Goal: Task Accomplishment & Management: Manage account settings

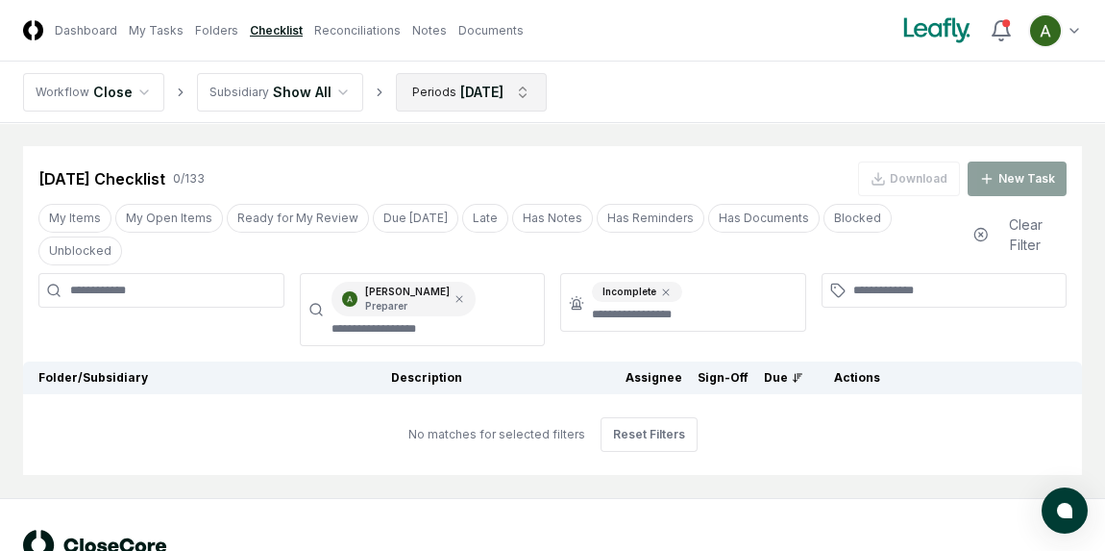
click at [450, 90] on html "CloseCore Dashboard My Tasks Folders Checklist Reconciliations Notes Documents …" at bounding box center [552, 306] width 1105 height 613
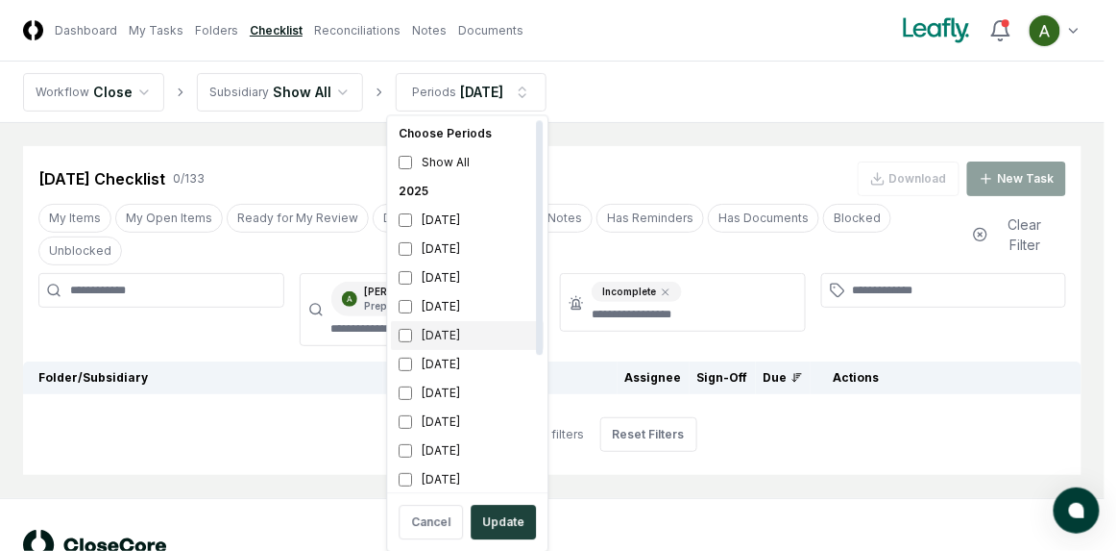
click at [432, 334] on div "June 2025" at bounding box center [467, 335] width 153 height 29
click at [456, 242] on div "[DATE]" at bounding box center [467, 248] width 153 height 29
click at [338, 134] on html "CloseCore Dashboard My Tasks Folders Checklist Reconciliations Notes Documents …" at bounding box center [558, 306] width 1117 height 613
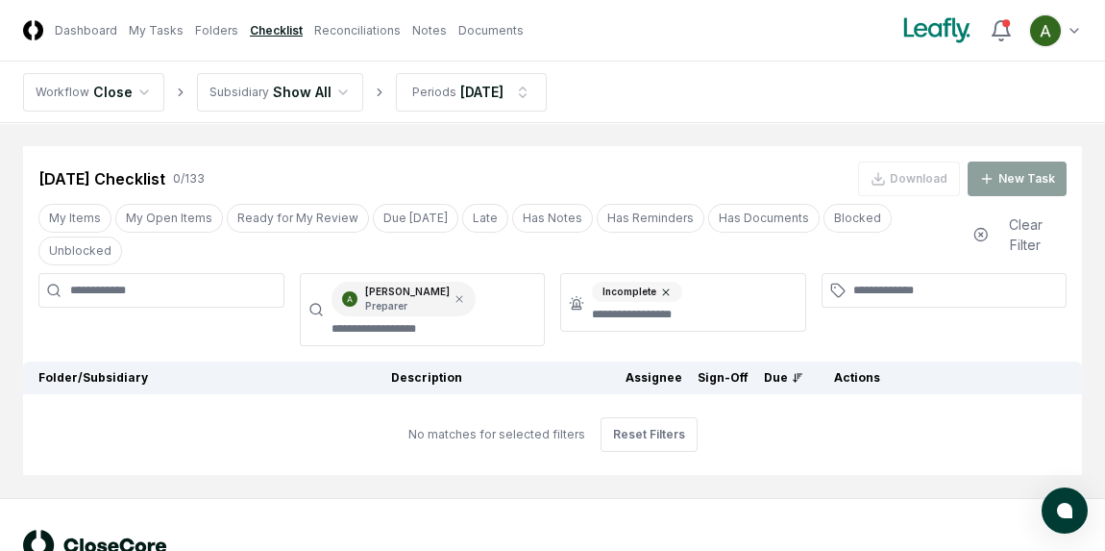
click at [667, 286] on icon at bounding box center [666, 292] width 12 height 12
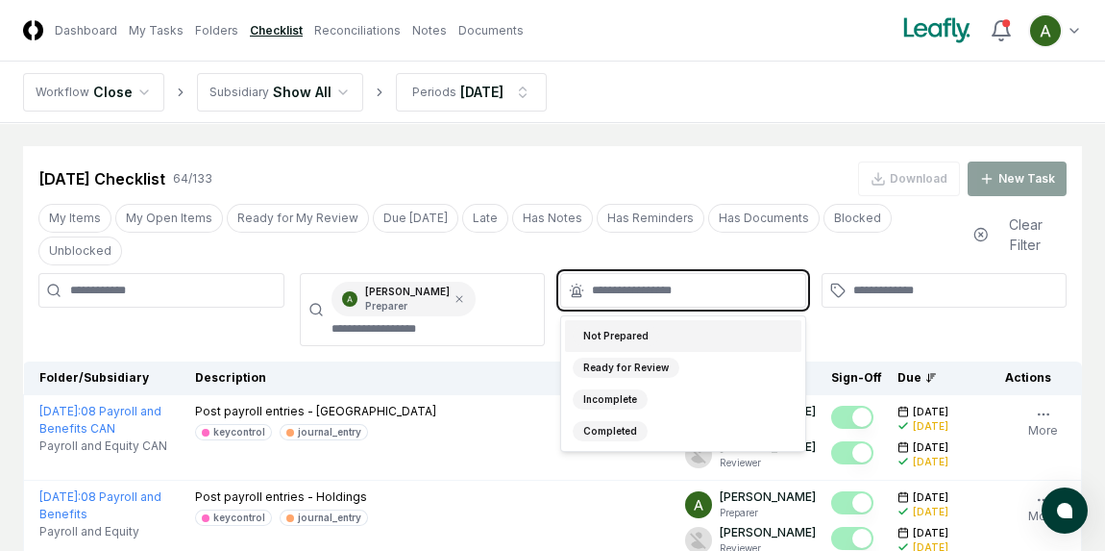
click at [667, 282] on input "text" at bounding box center [693, 290] width 202 height 17
click at [687, 320] on div "Not Prepared" at bounding box center [683, 336] width 236 height 32
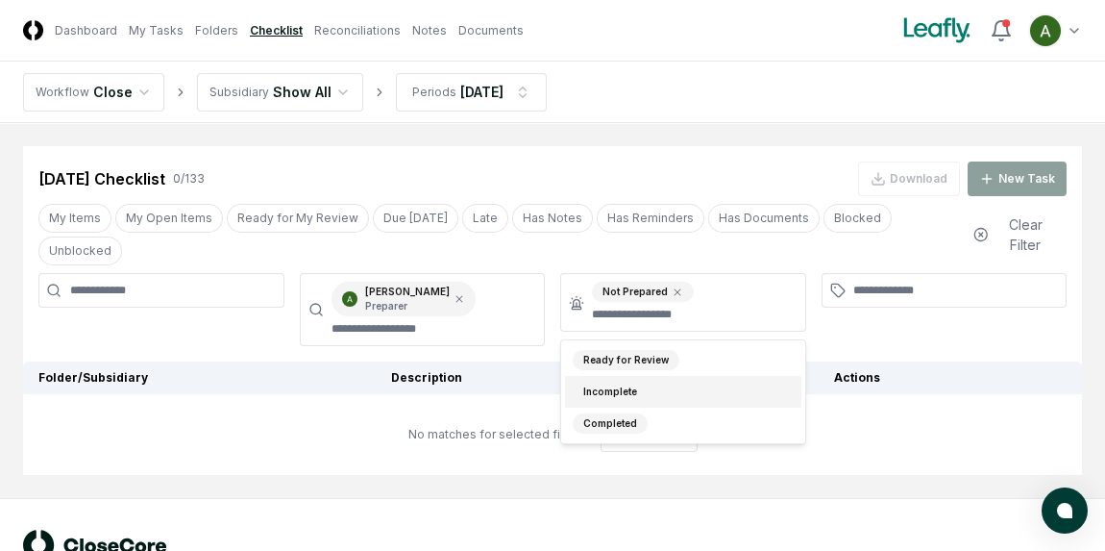
click at [658, 173] on div "Jun 2025 Checklist 0 / 133 Download New Task" at bounding box center [552, 178] width 1028 height 35
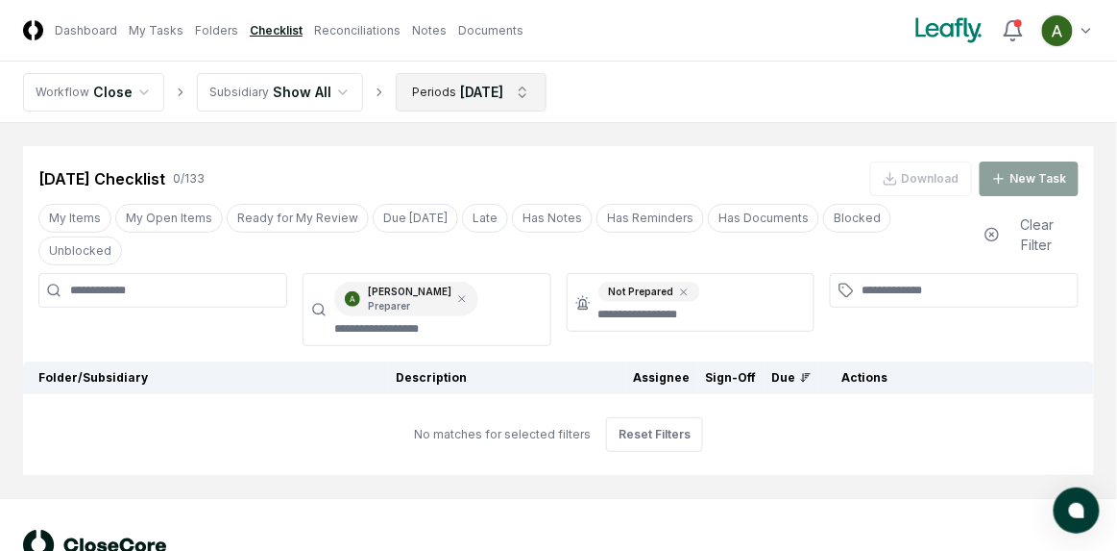
click at [517, 95] on html "CloseCore Dashboard My Tasks Folders Checklist Reconciliations Notes Documents …" at bounding box center [558, 306] width 1117 height 613
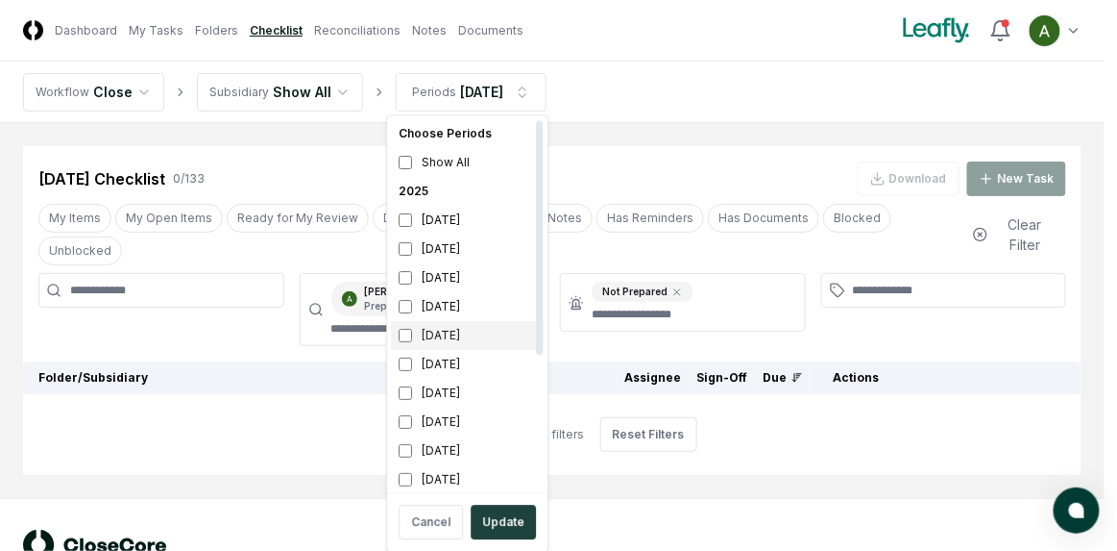
click at [449, 330] on div "June 2025" at bounding box center [467, 335] width 153 height 29
click at [477, 251] on div "[DATE]" at bounding box center [467, 248] width 153 height 29
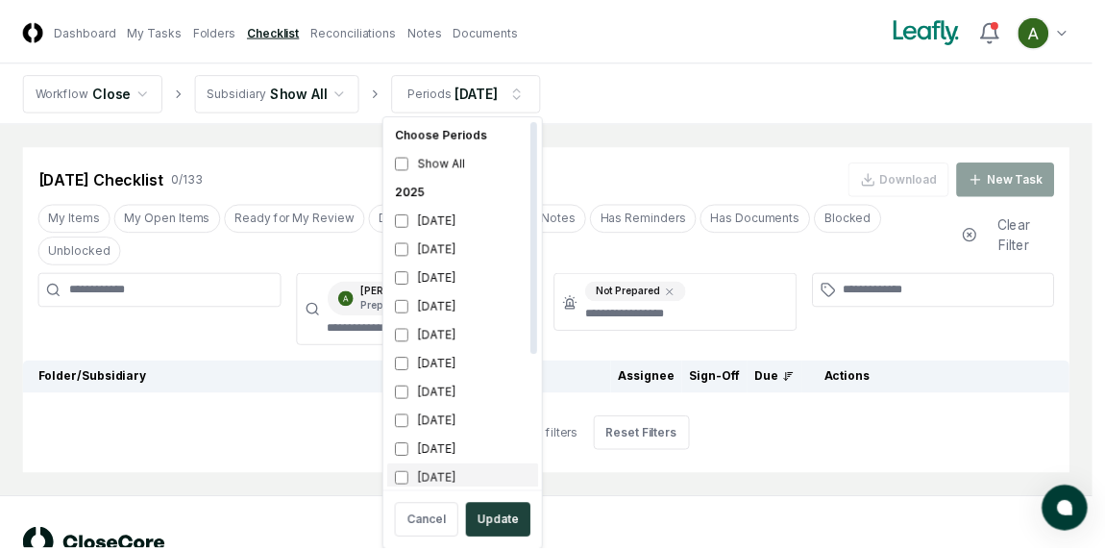
scroll to position [6, 0]
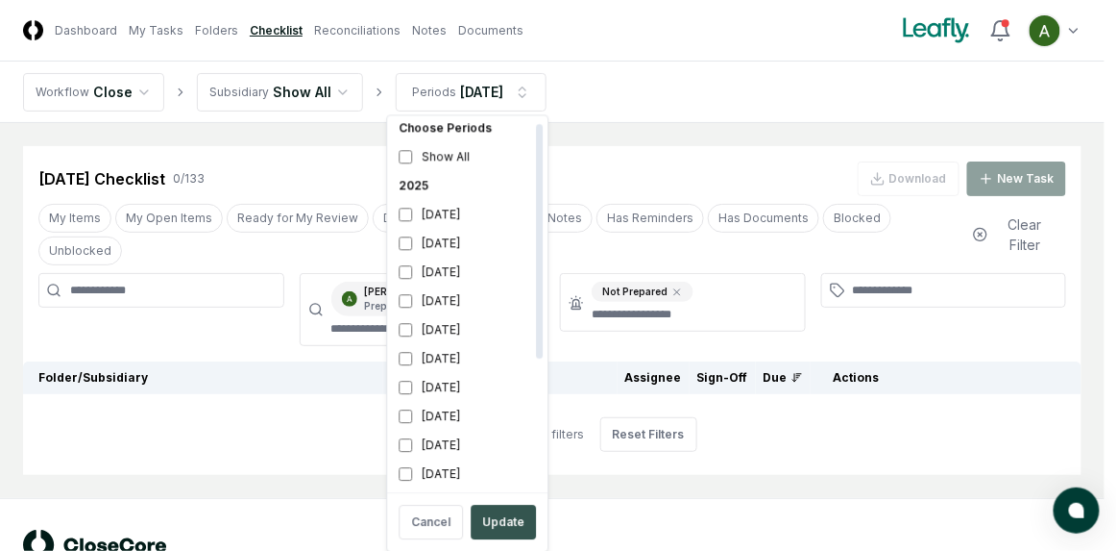
click at [507, 524] on button "Update" at bounding box center [503, 521] width 65 height 35
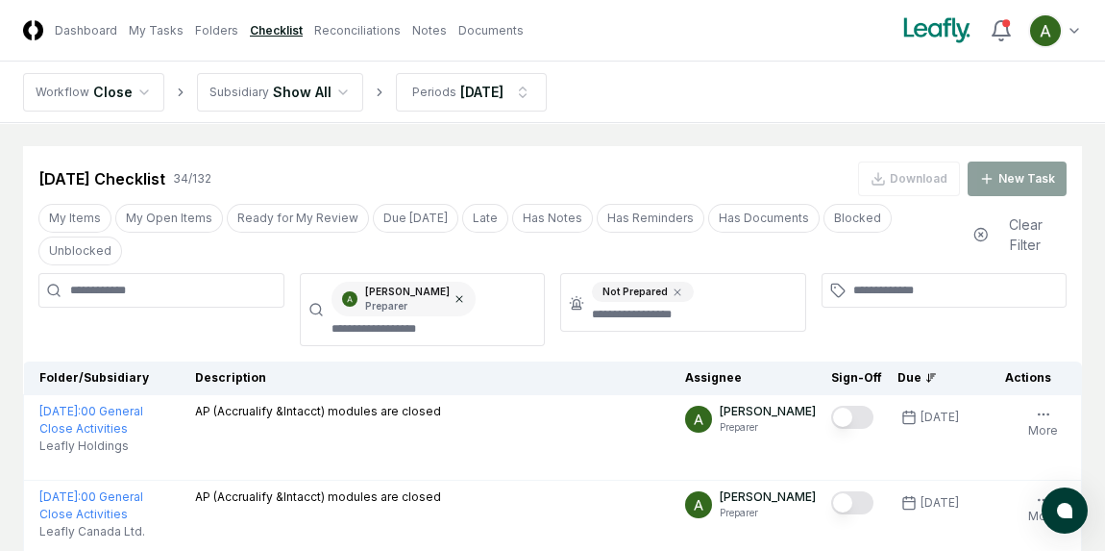
click at [465, 293] on icon at bounding box center [459, 299] width 12 height 12
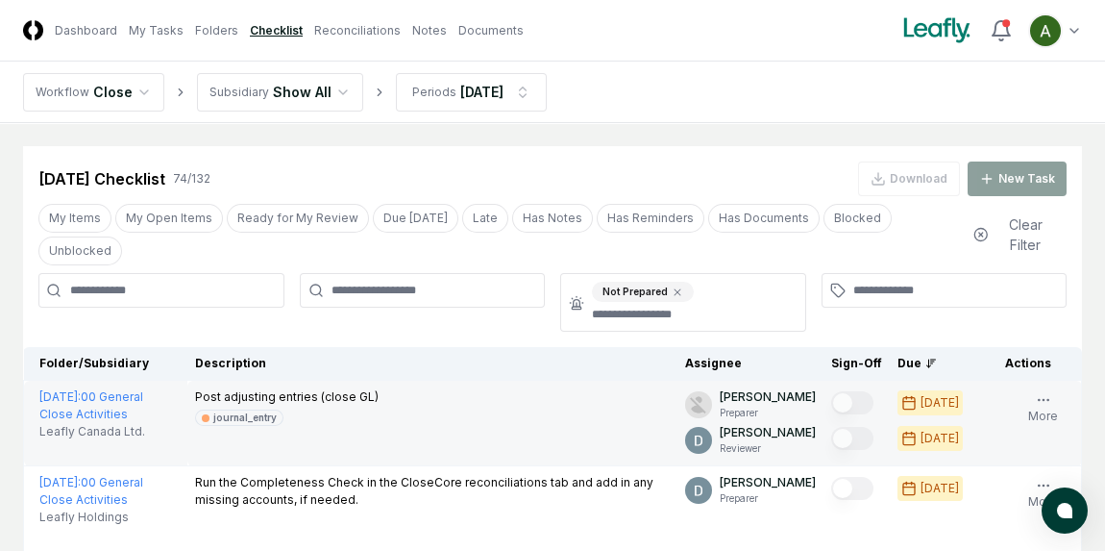
scroll to position [2314, 0]
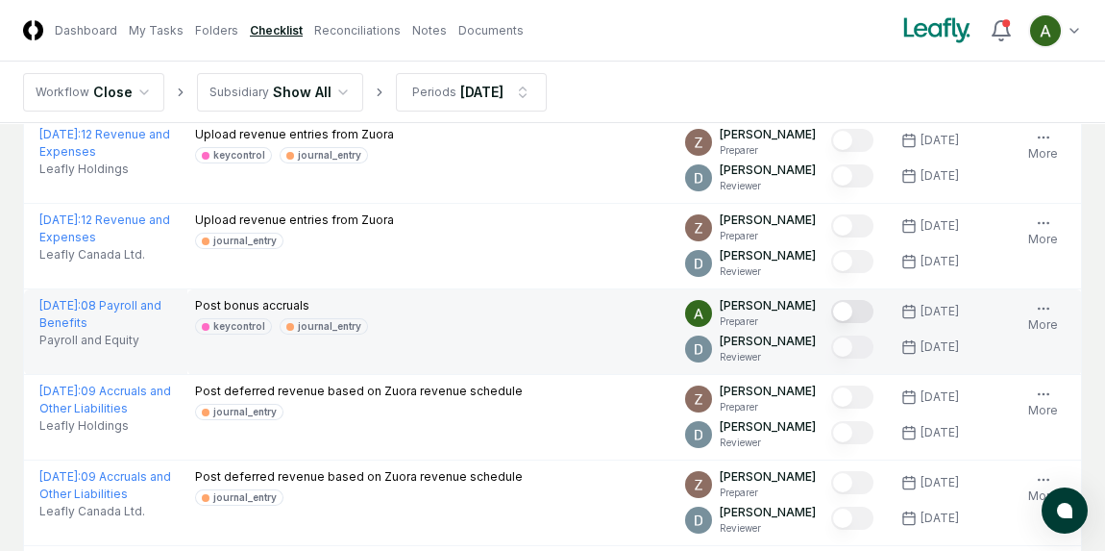
click at [873, 300] on button "Mark complete" at bounding box center [852, 311] width 42 height 23
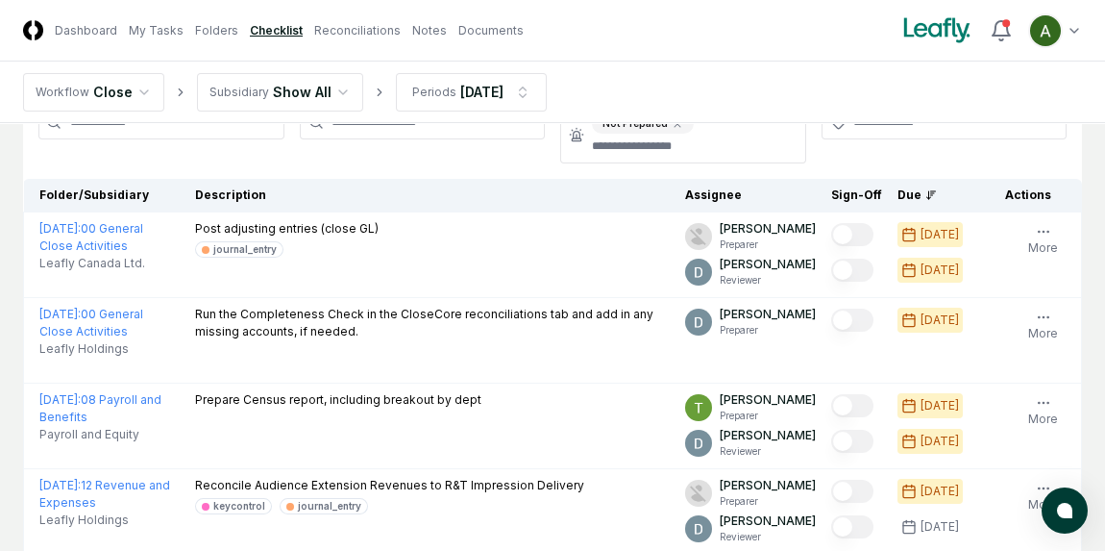
scroll to position [0, 0]
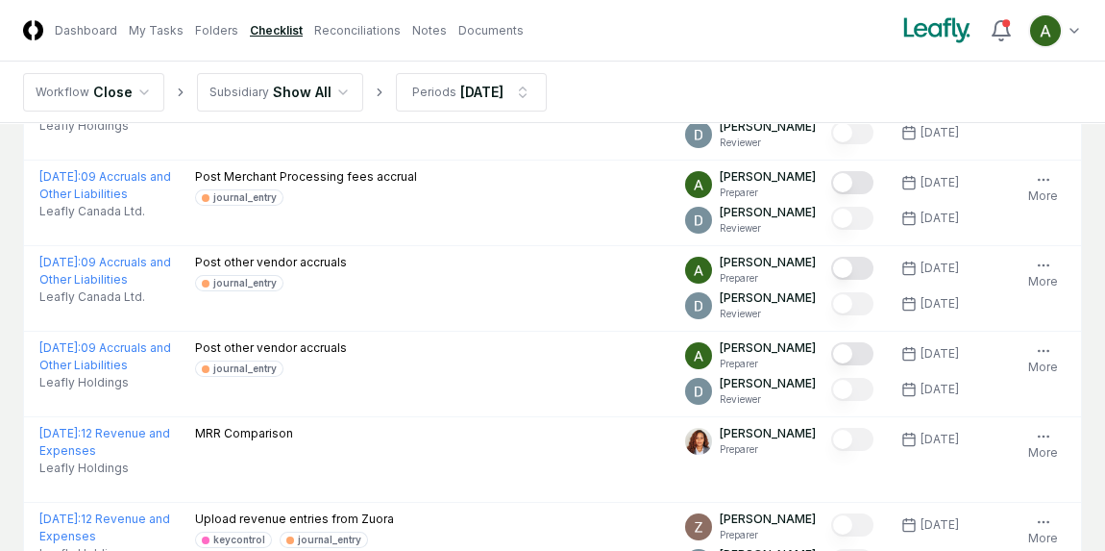
scroll to position [1930, 0]
click at [338, 86] on html "CloseCore Dashboard My Tasks Folders Checklist Reconciliations Notes Documents …" at bounding box center [552, 485] width 1105 height 4831
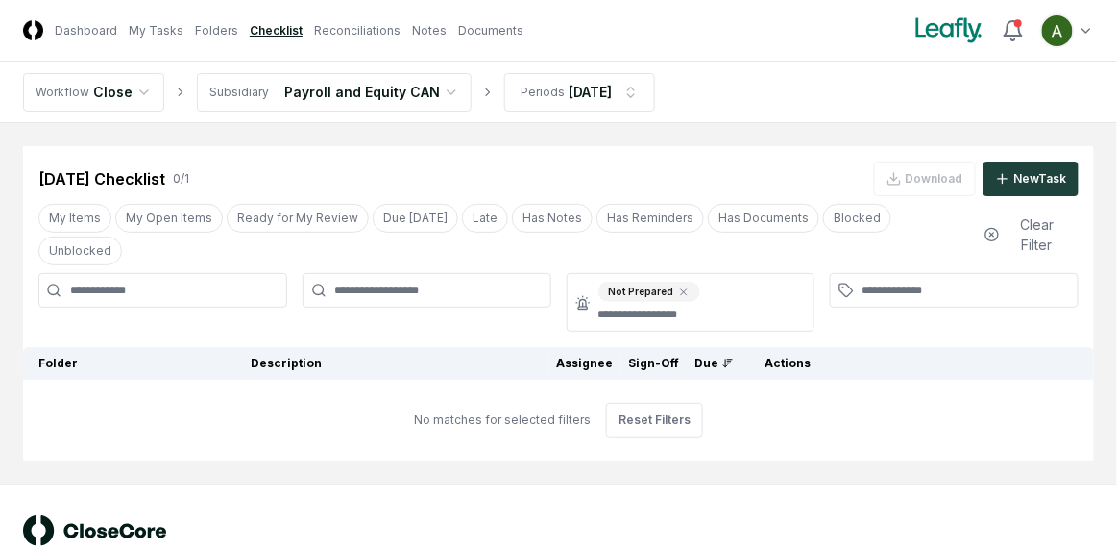
click at [398, 92] on html "CloseCore Dashboard My Tasks Folders Checklist Reconciliations Notes Documents …" at bounding box center [558, 299] width 1117 height 599
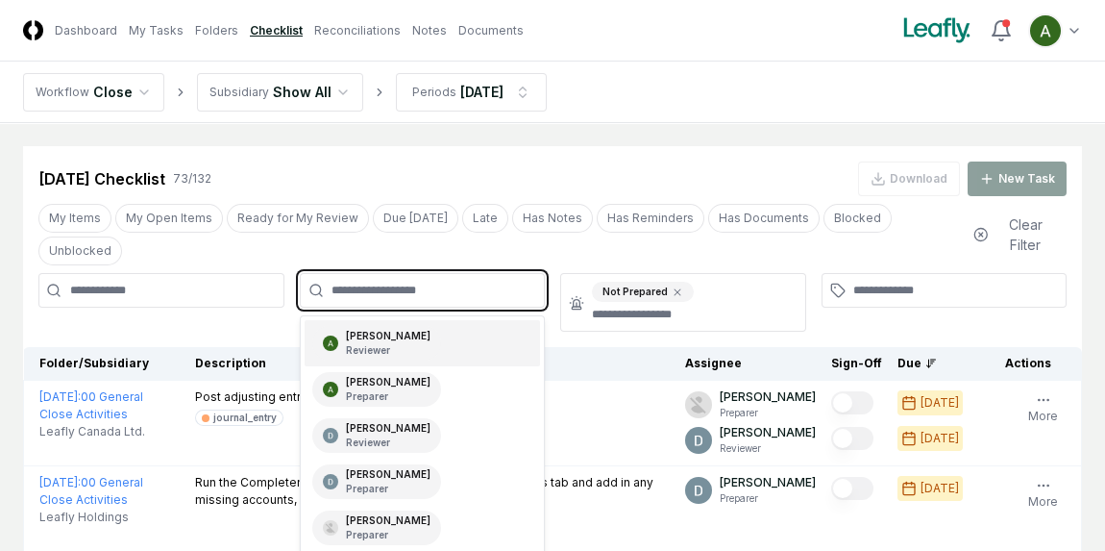
click at [481, 282] on input "text" at bounding box center [432, 290] width 202 height 17
type input "****"
click at [447, 320] on div "Annie Khederlarian Reviewer" at bounding box center [423, 343] width 236 height 46
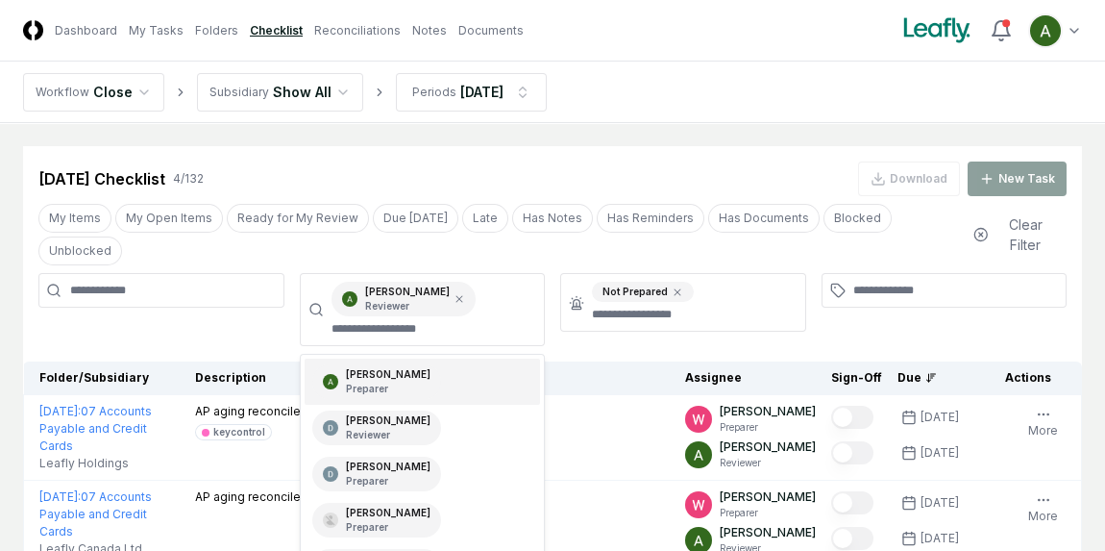
click at [724, 163] on div "Sep 2025 Checklist 4 / 132 Download New Task" at bounding box center [552, 178] width 1028 height 35
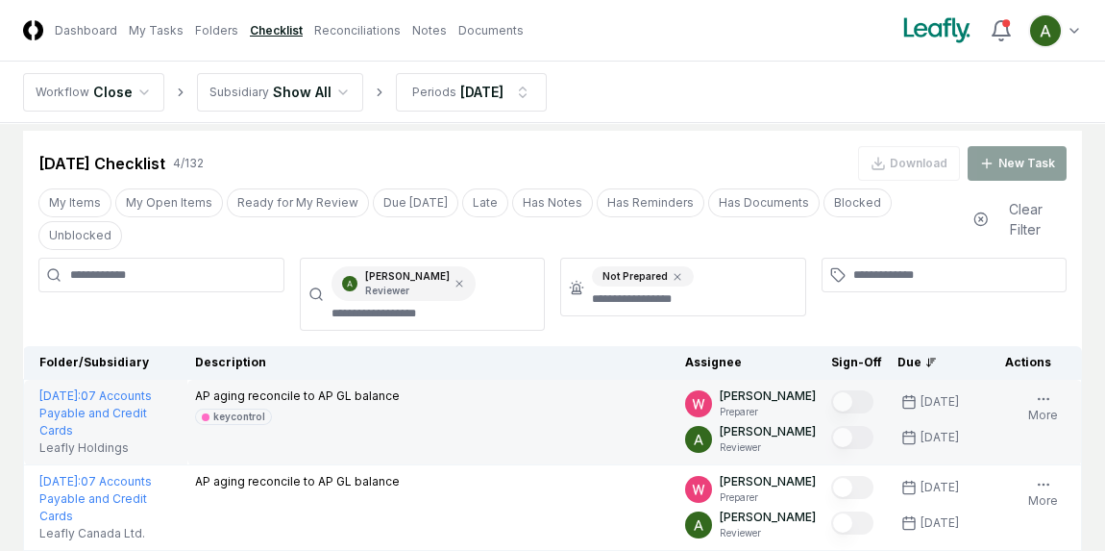
scroll to position [10, 0]
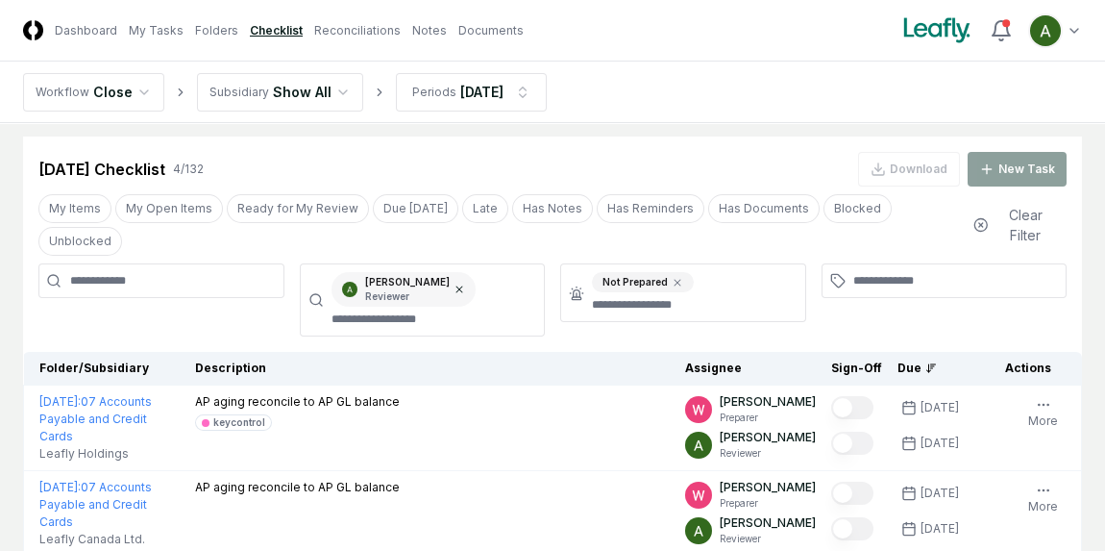
click at [464, 283] on icon at bounding box center [459, 289] width 12 height 12
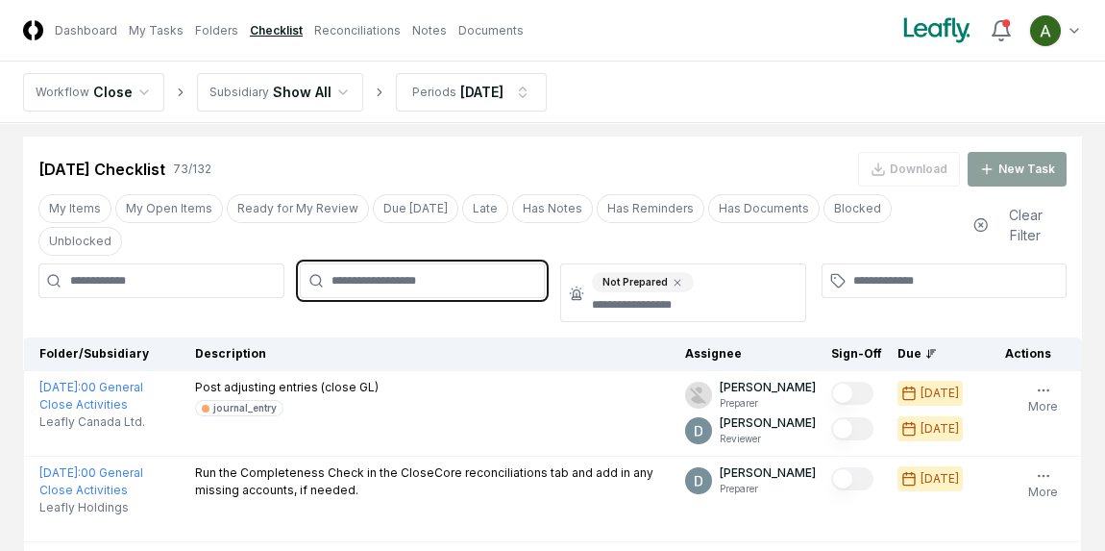
click at [464, 272] on input "text" at bounding box center [432, 280] width 202 height 17
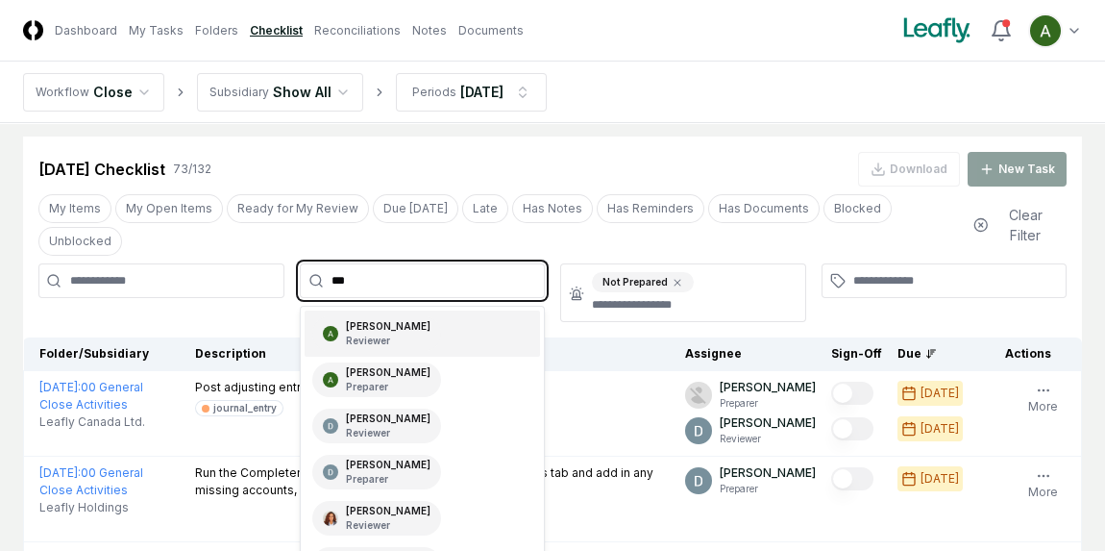
type input "****"
click at [430, 333] on p "Reviewer" at bounding box center [388, 340] width 85 height 14
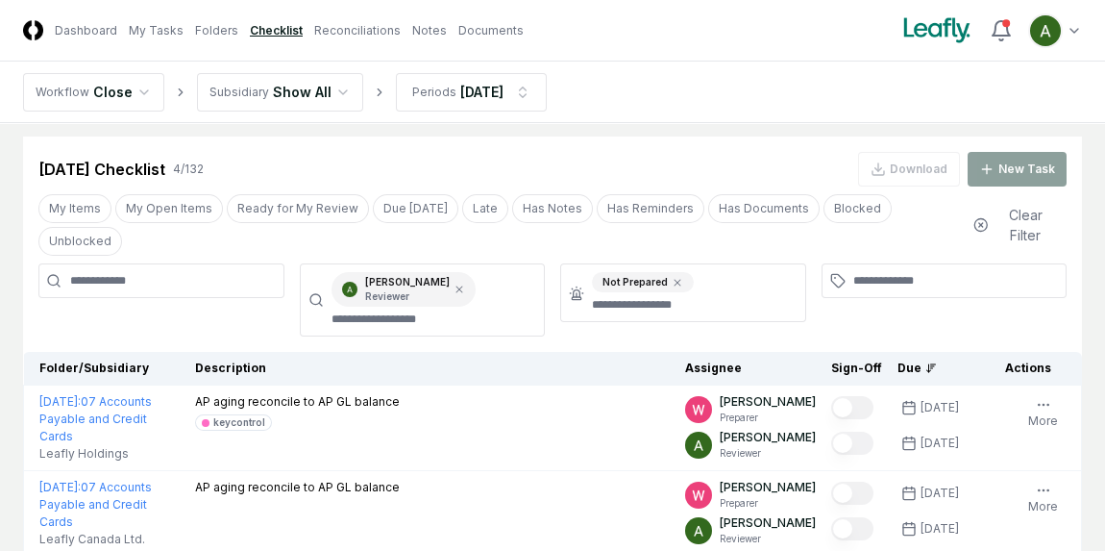
click at [666, 137] on div "Sep 2025 Checklist 4 / 132 Download New Task" at bounding box center [552, 161] width 1059 height 50
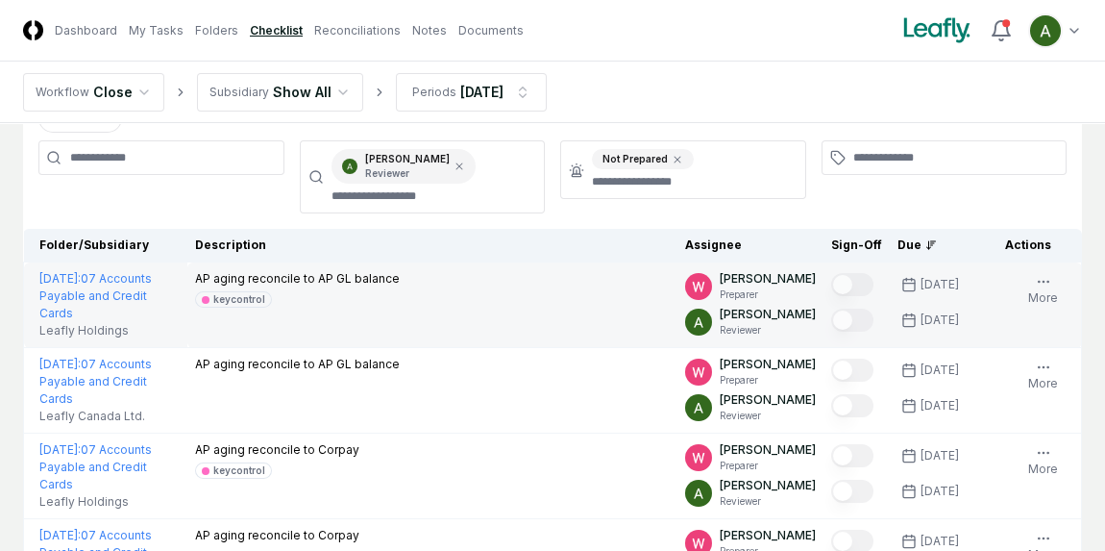
scroll to position [132, 0]
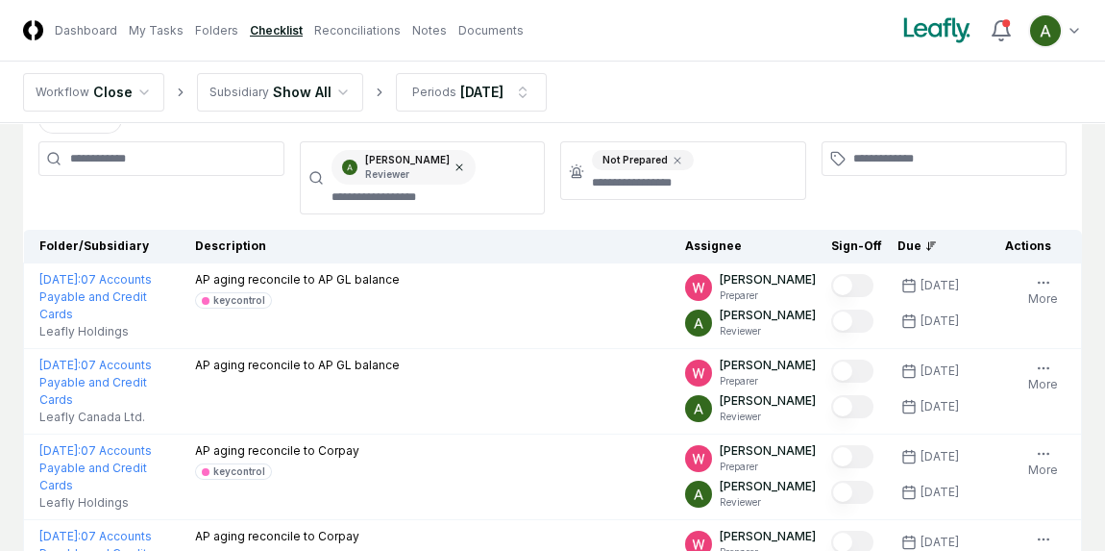
click at [464, 161] on icon at bounding box center [459, 167] width 12 height 12
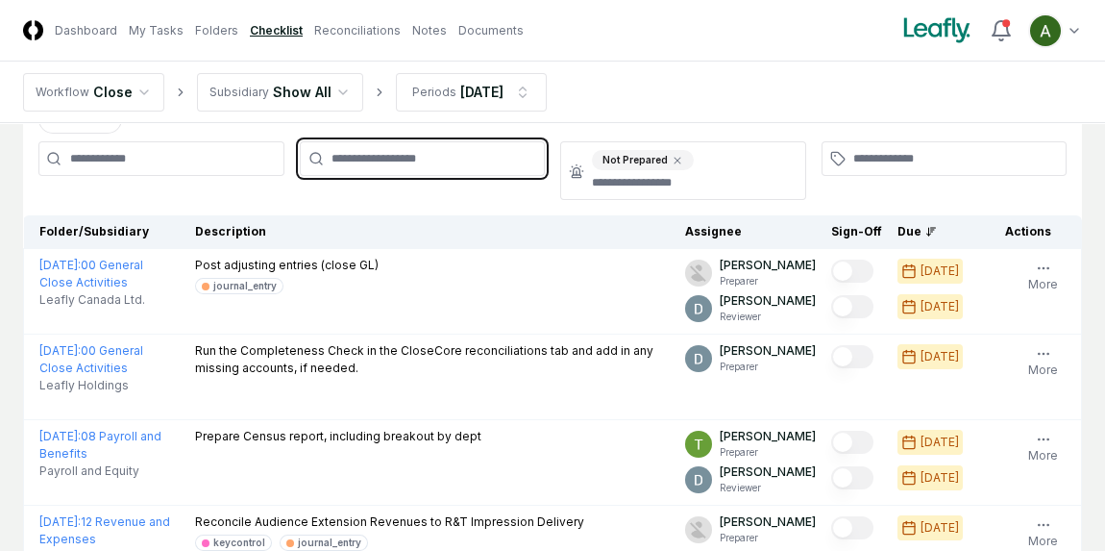
click at [462, 150] on input "text" at bounding box center [432, 158] width 202 height 17
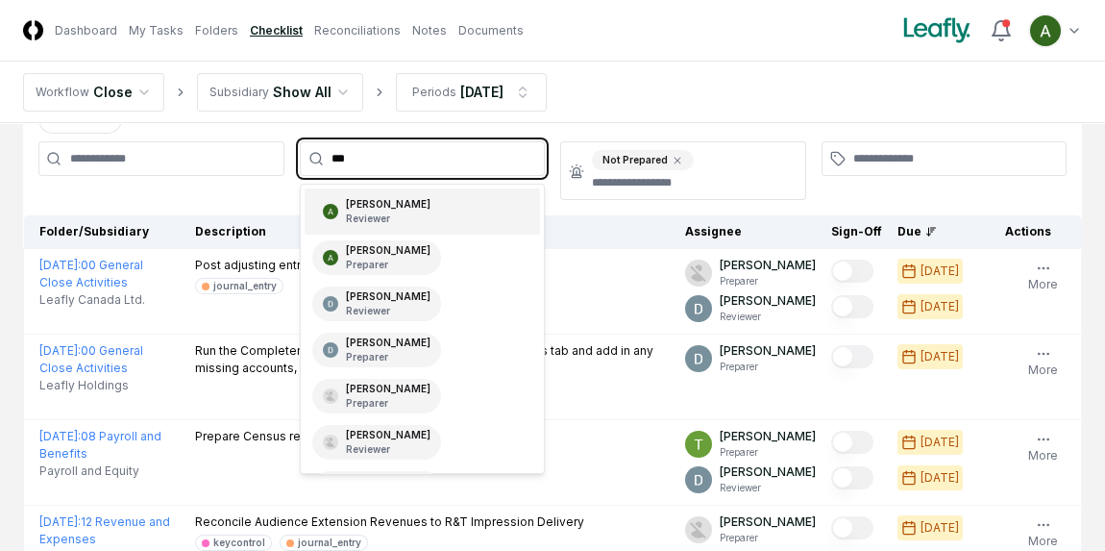
type input "****"
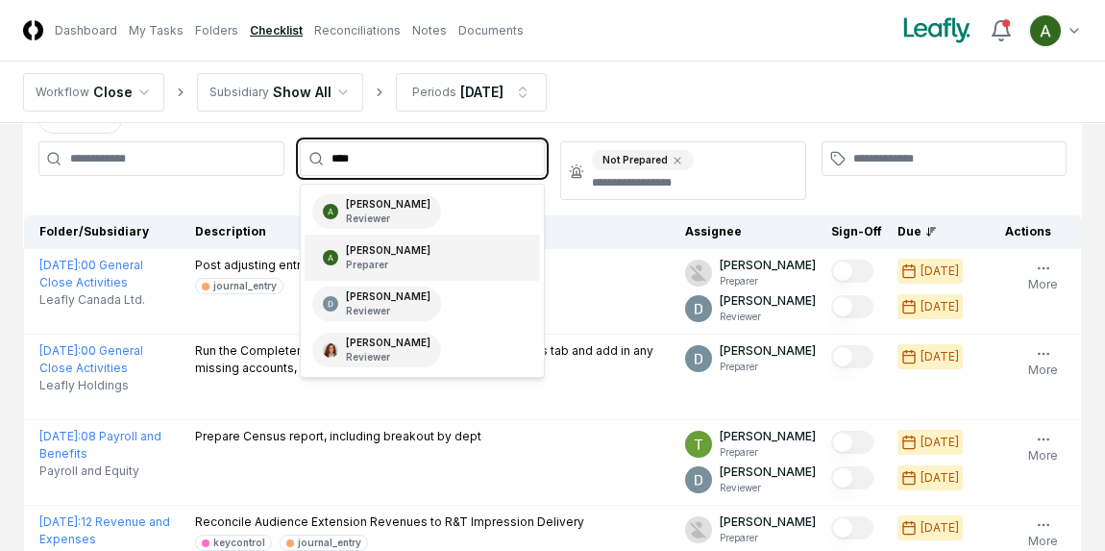
click at [401, 243] on div "Annie Khederlarian Preparer" at bounding box center [388, 257] width 85 height 29
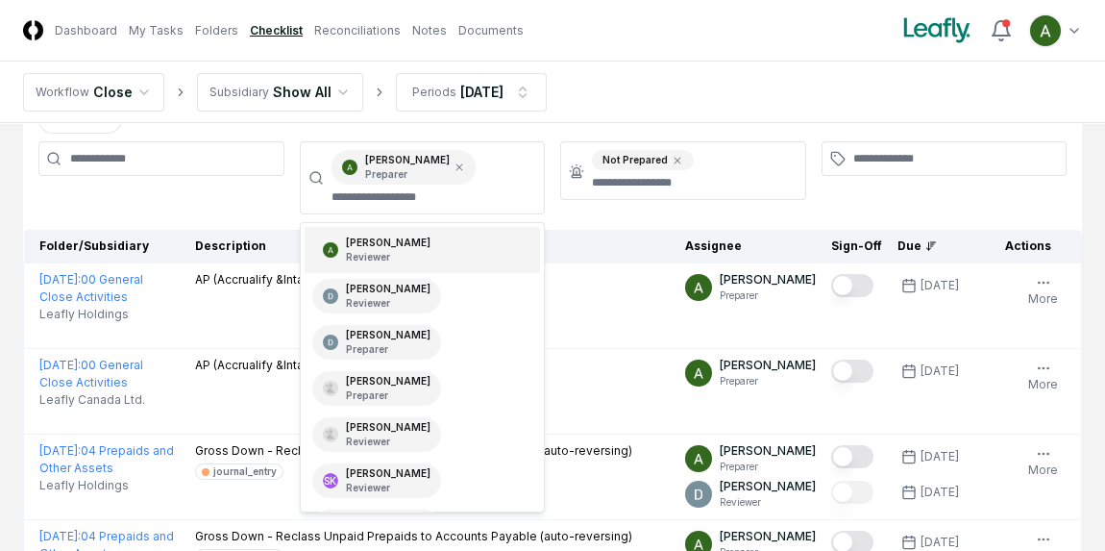
click at [812, 157] on div "Annie Khederlarian Preparer Annie Khederlarian Reviewer Donna Jordan Reviewer D…" at bounding box center [552, 177] width 1059 height 73
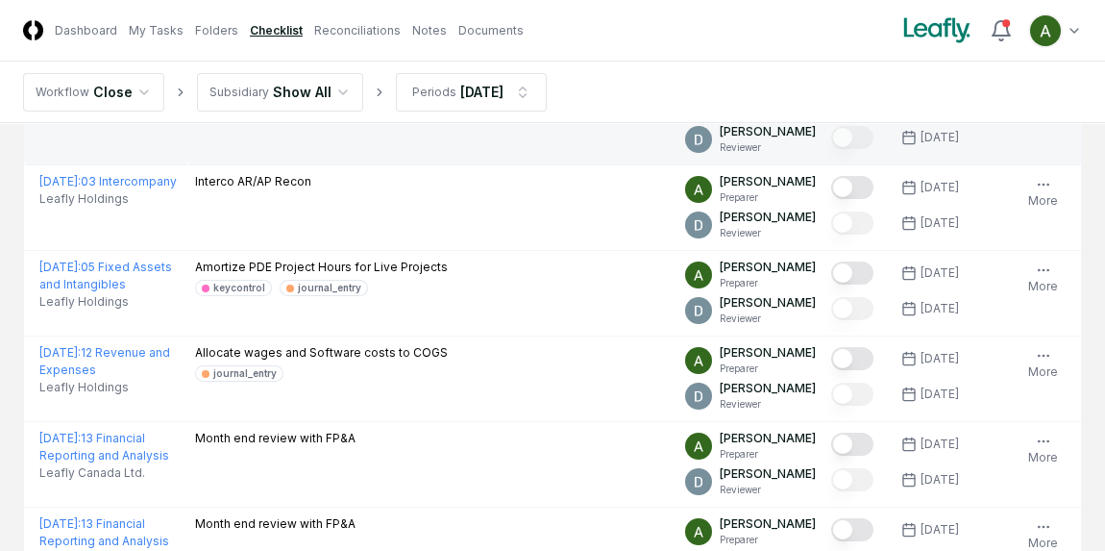
scroll to position [2387, 0]
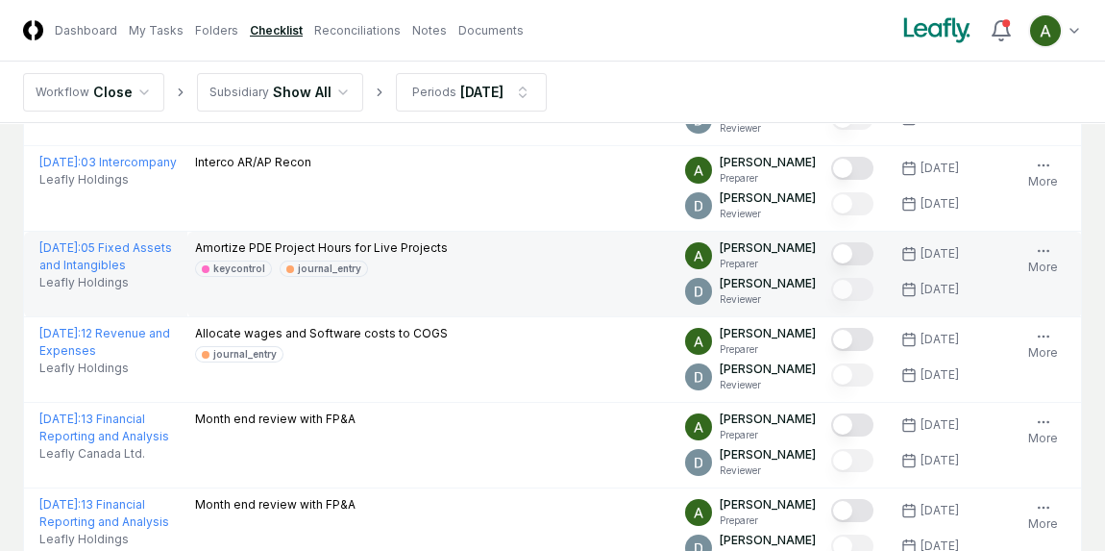
click at [861, 242] on button "Mark complete" at bounding box center [852, 253] width 42 height 23
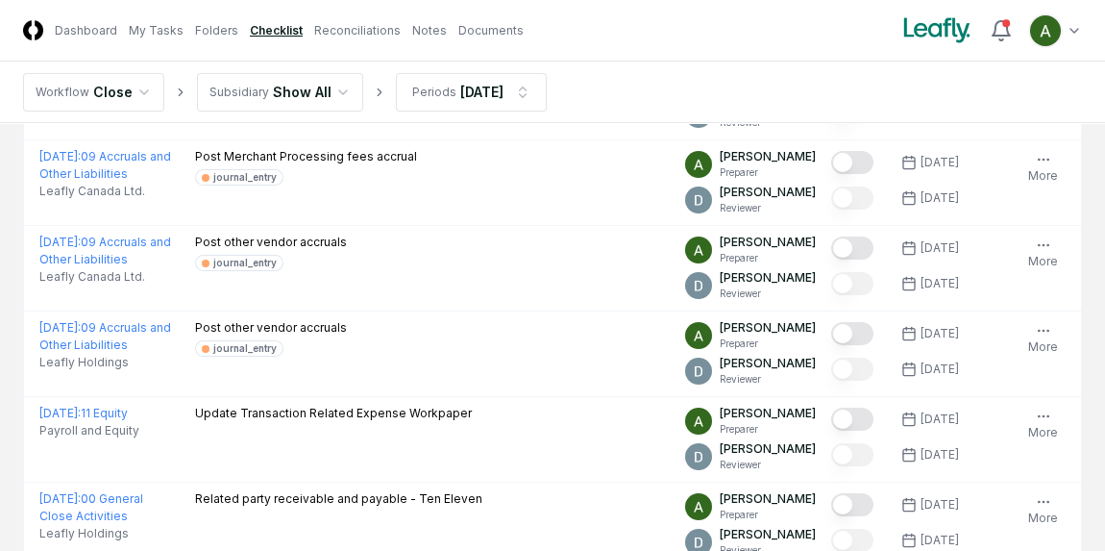
scroll to position [1230, 0]
